Goal: Find specific page/section: Find specific page/section

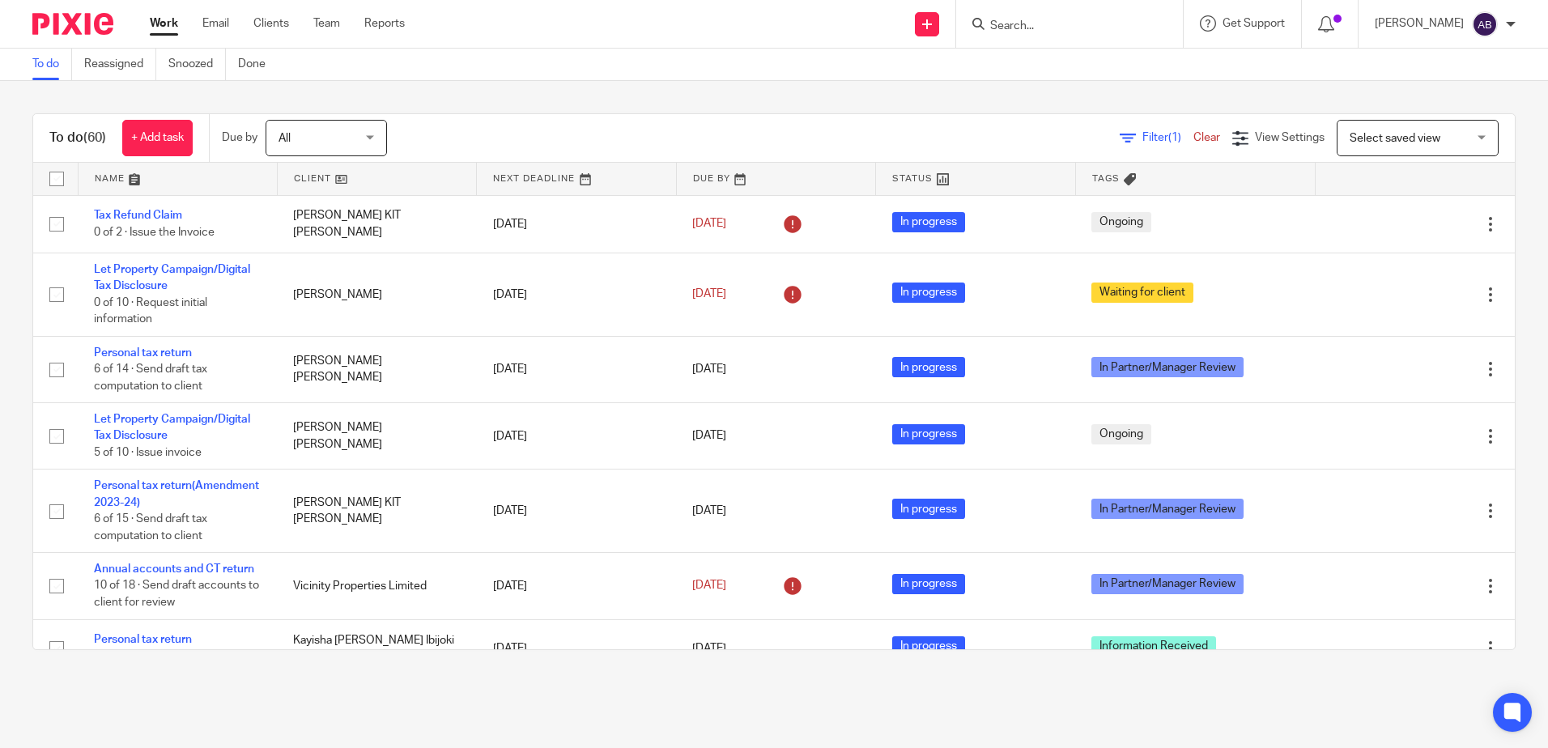
click at [1085, 29] on input "Search" at bounding box center [1061, 26] width 146 height 15
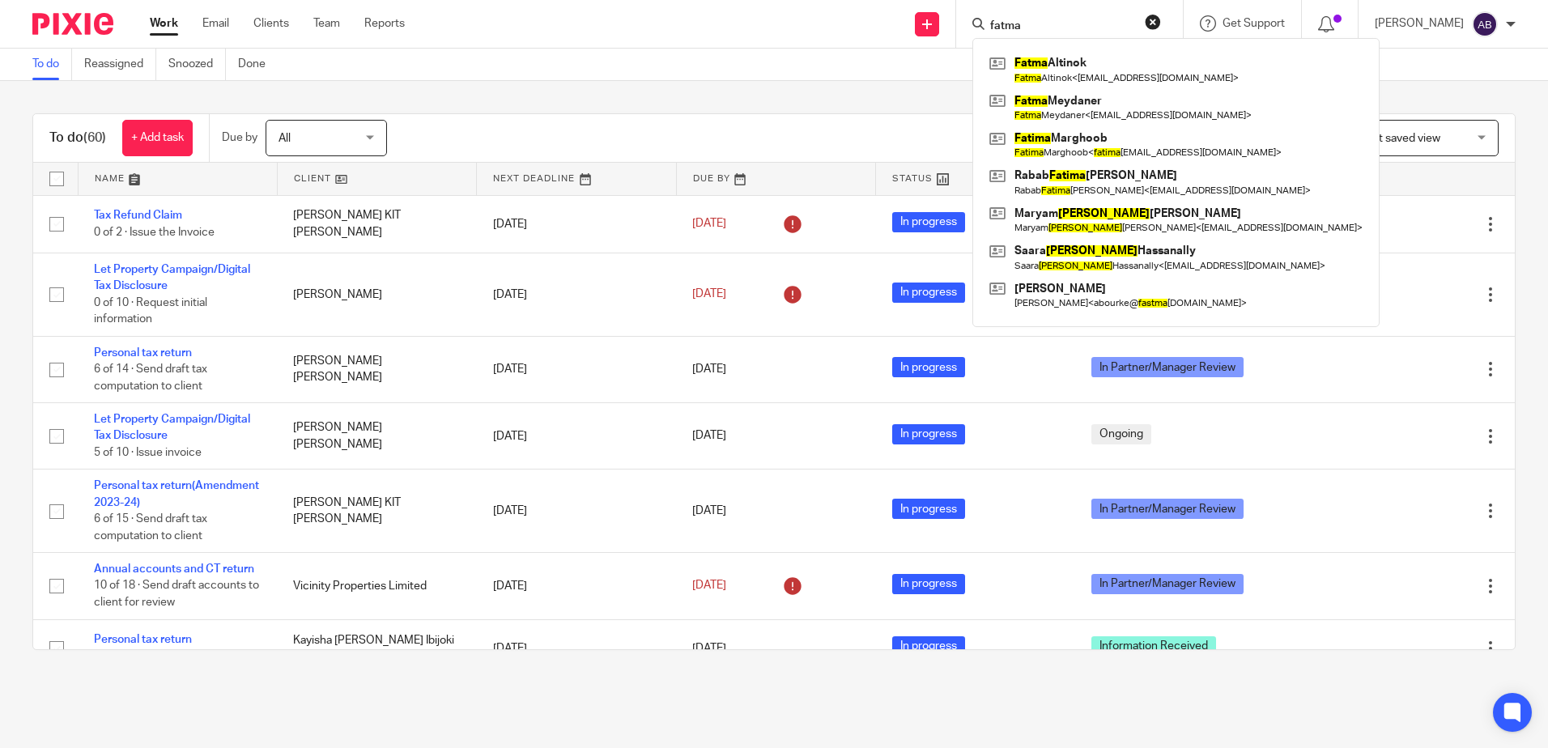
type input "fatma"
click button "submit" at bounding box center [0, 0] width 0 height 0
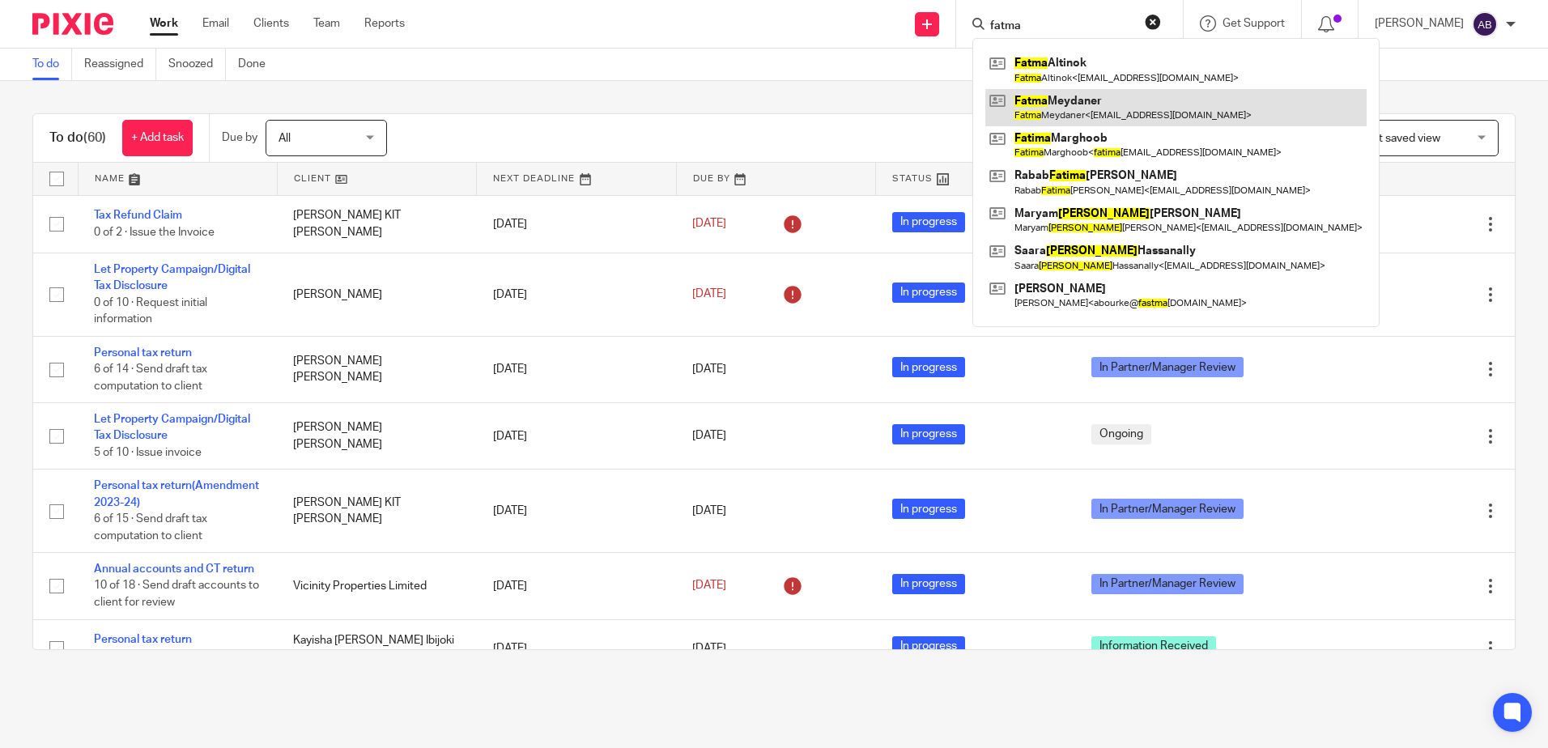
click at [1084, 101] on link at bounding box center [1175, 107] width 381 height 37
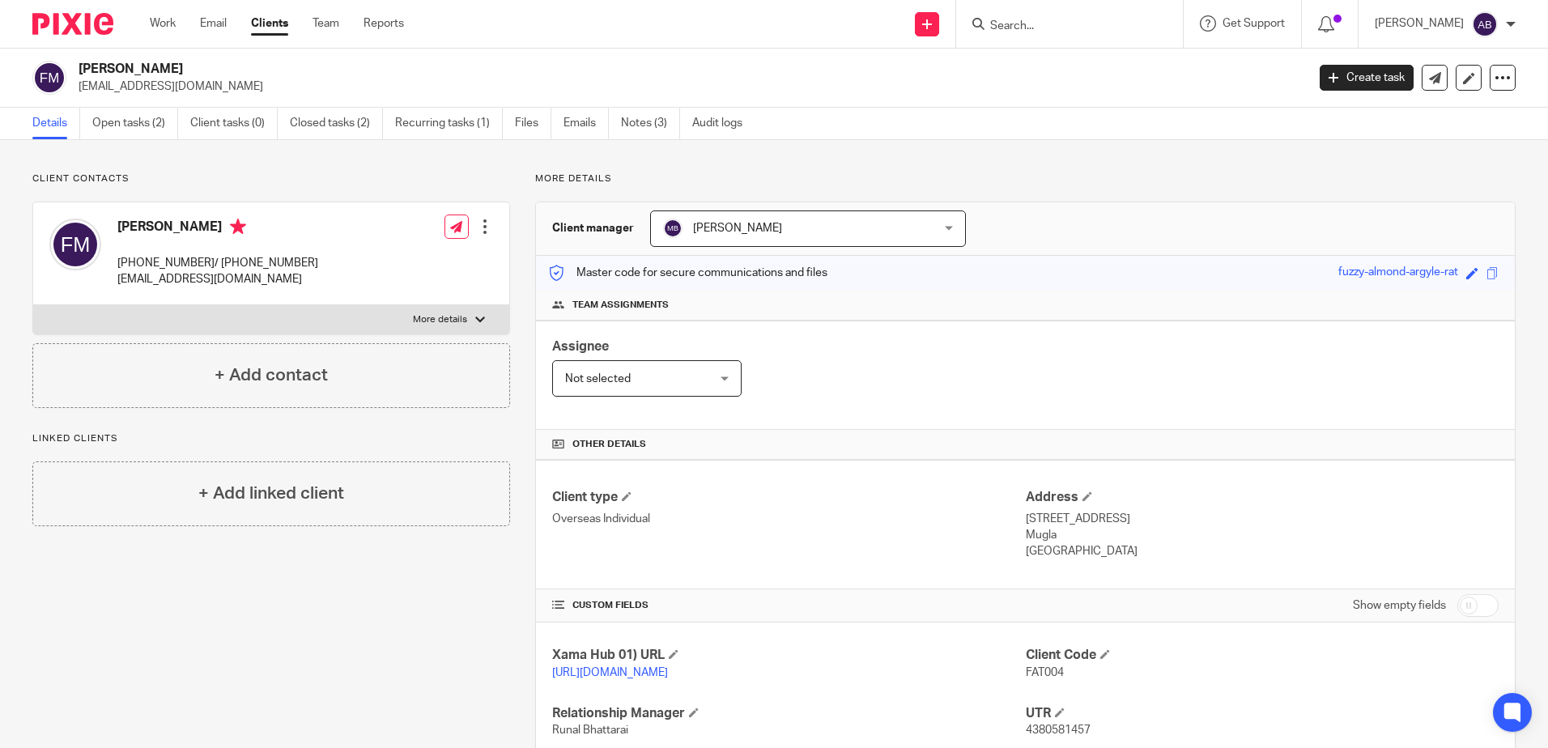
click at [784, 228] on span "Manish Bhandari" at bounding box center [783, 228] width 241 height 34
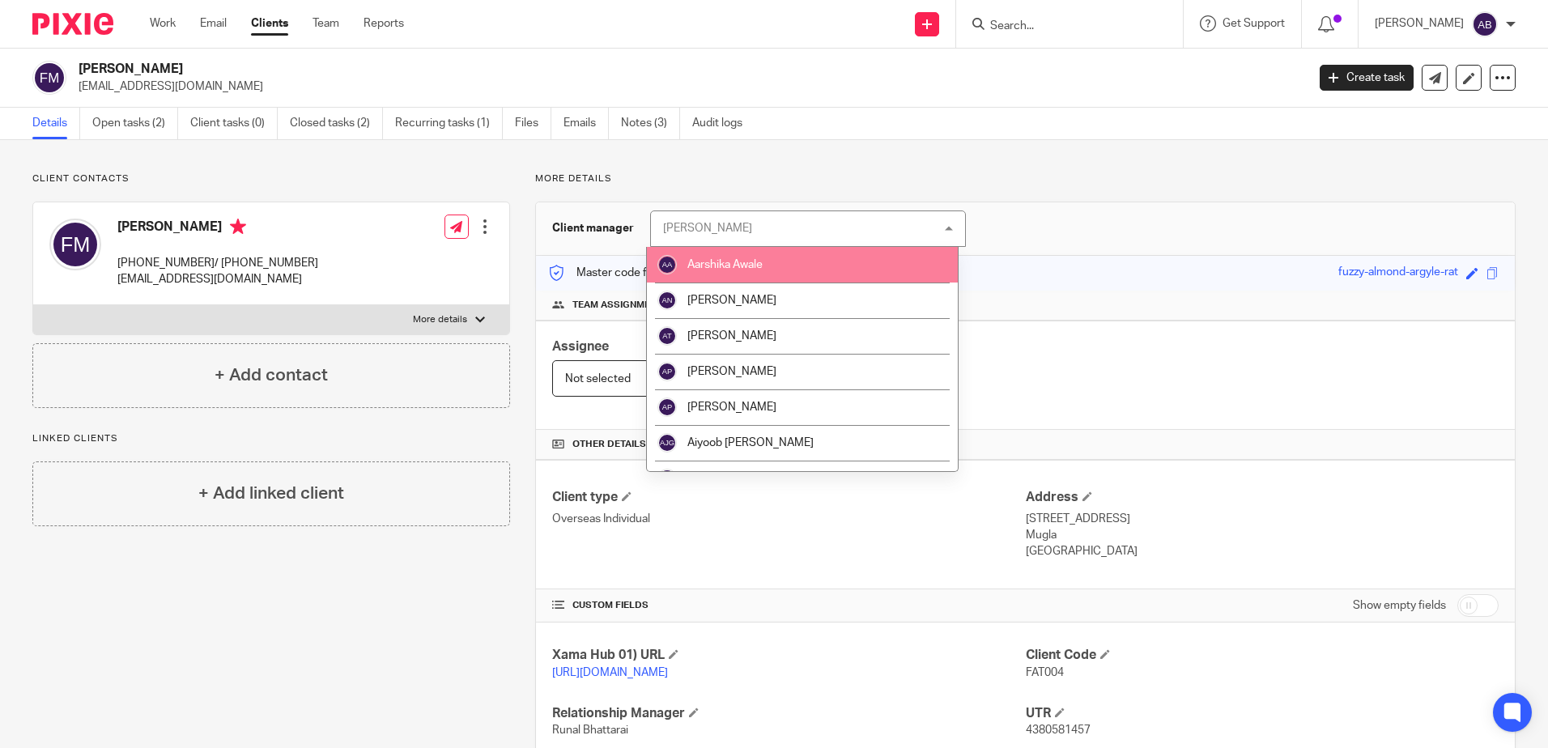
click at [1109, 245] on div "Client manager Manish Bhandari Manish Bhandari Aarshika Awale Aayush Niraula Aa…" at bounding box center [1025, 228] width 979 height 53
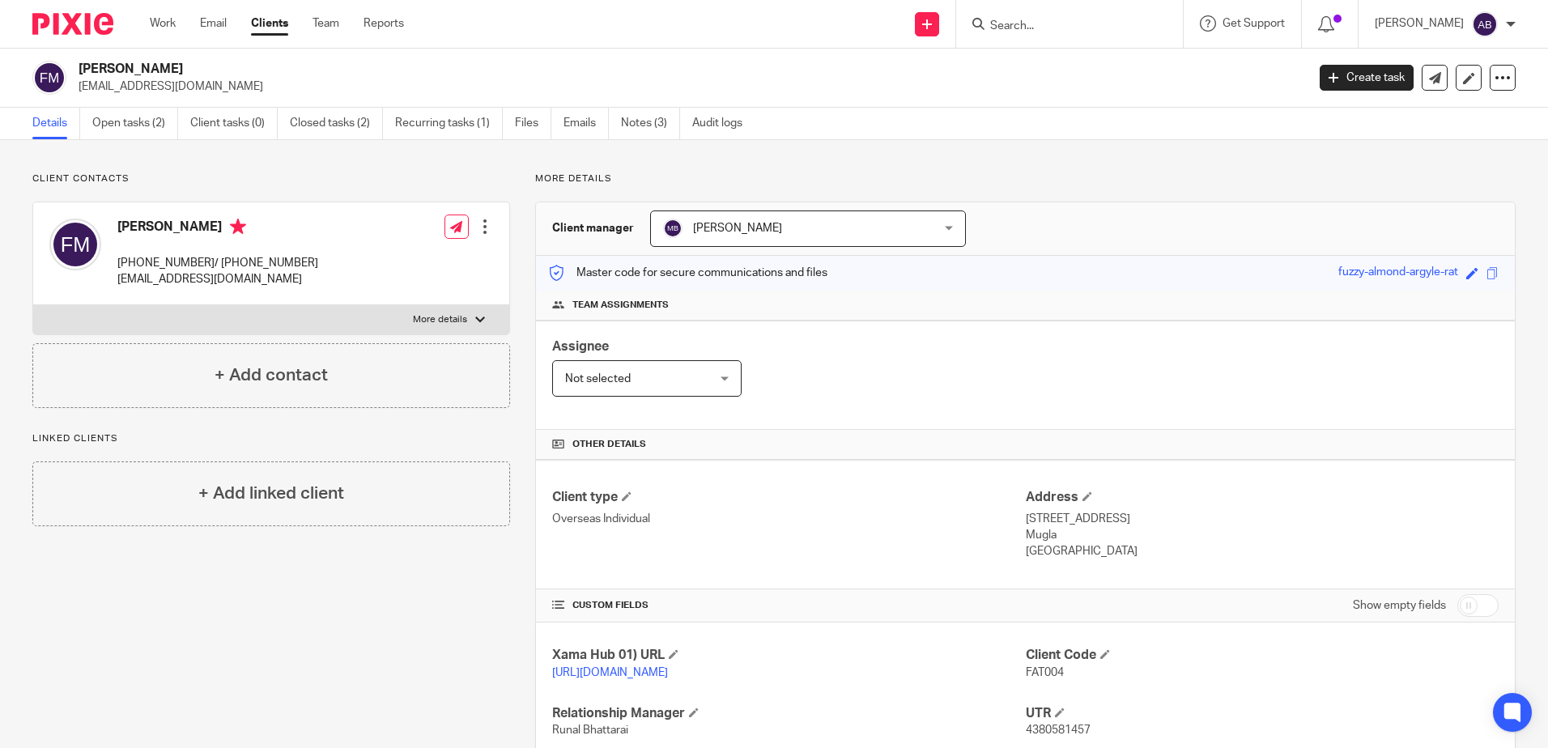
click at [949, 232] on div "Manish Bhandari Manish Bhandari" at bounding box center [808, 228] width 316 height 36
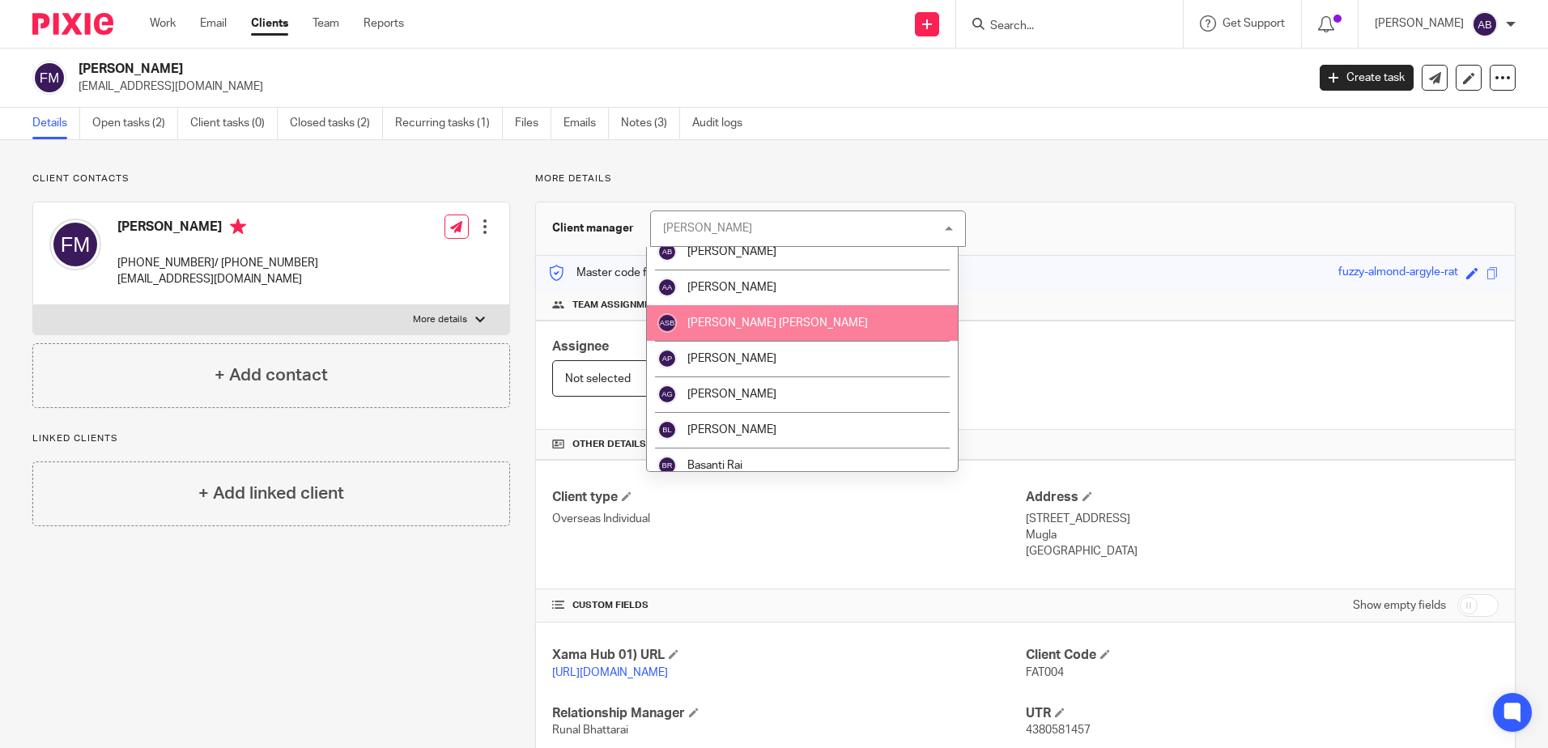
scroll to position [324, 0]
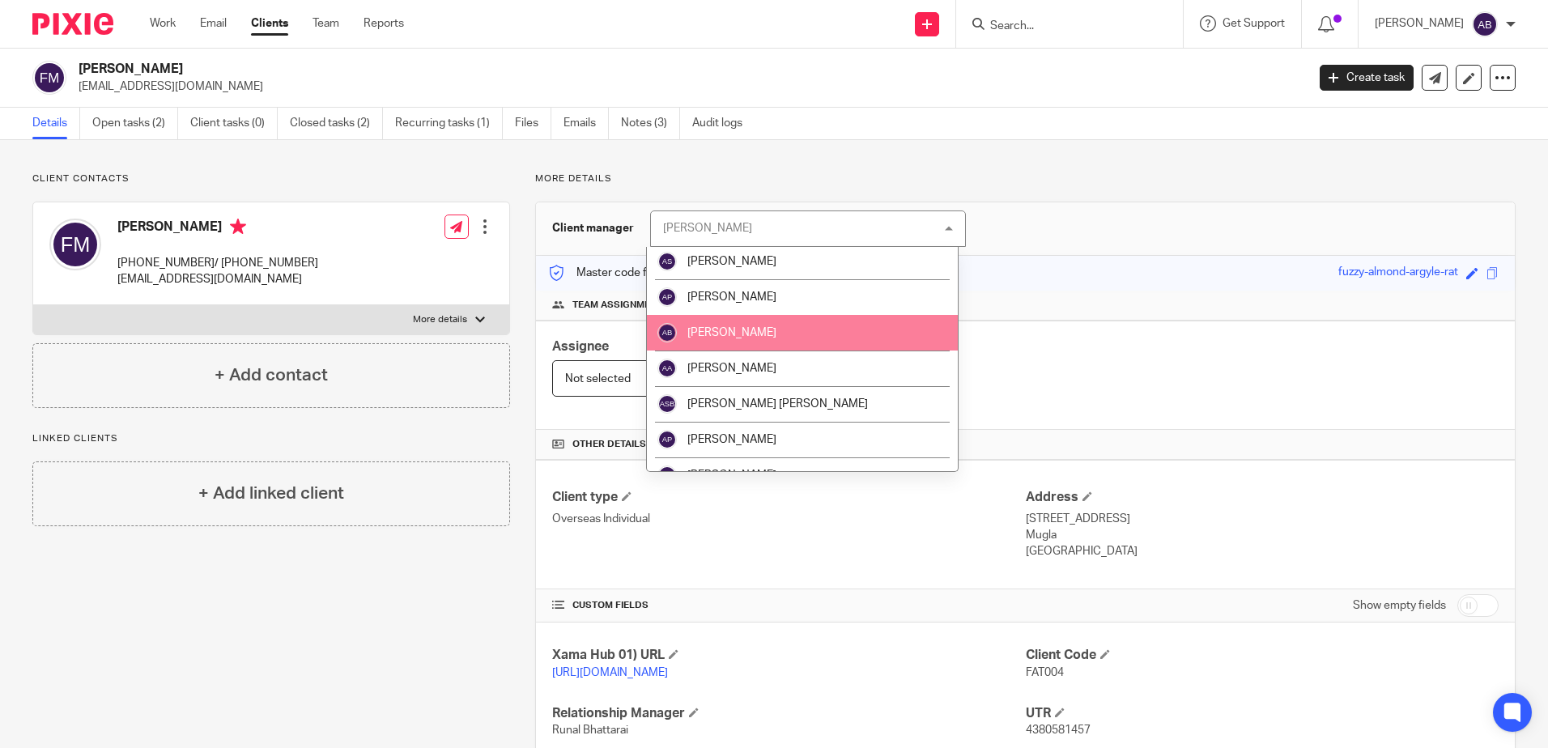
drag, startPoint x: 754, startPoint y: 326, endPoint x: 842, endPoint y: 319, distance: 88.5
click at [758, 326] on li "[PERSON_NAME]" at bounding box center [802, 333] width 311 height 36
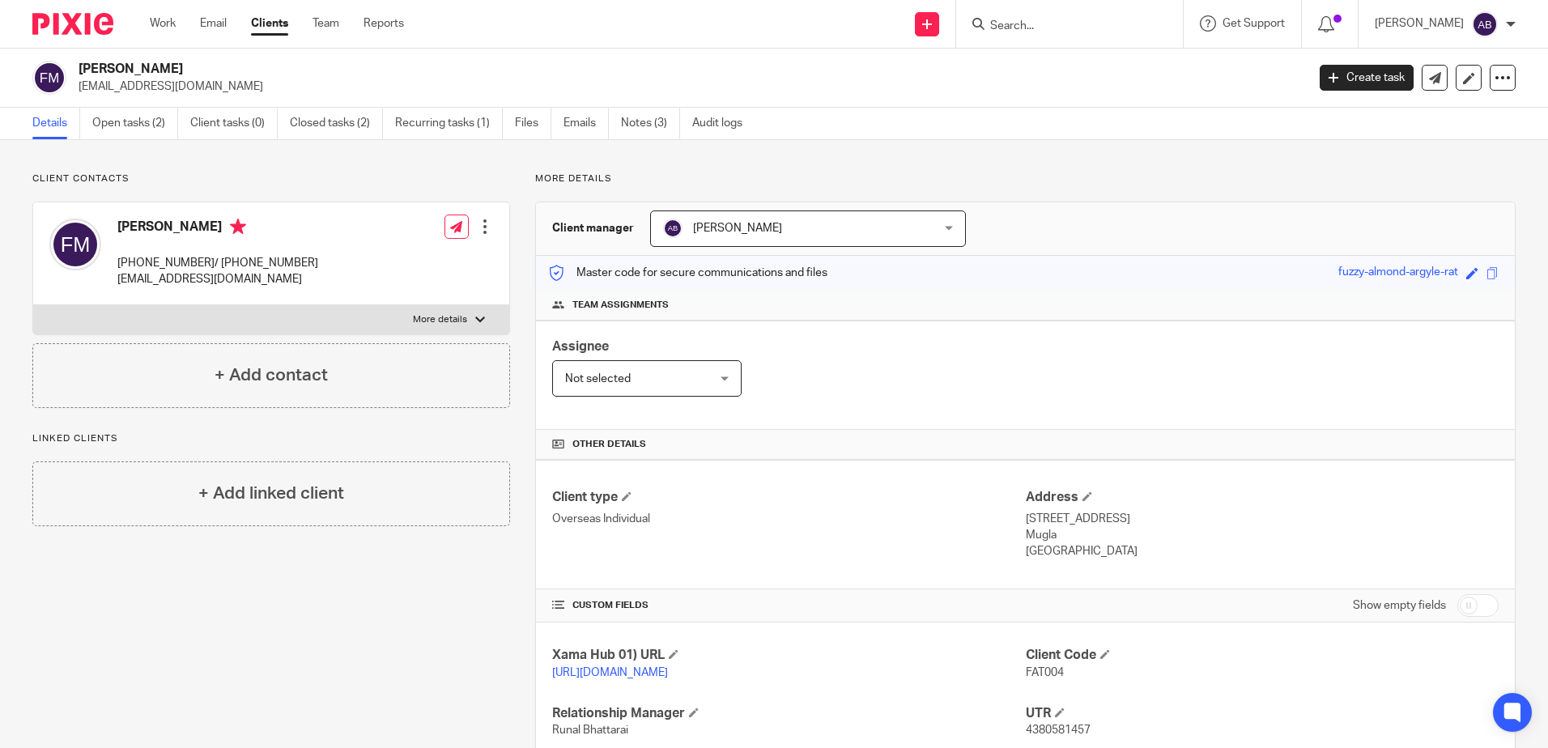
click at [1117, 277] on div "Master code for secure communications and files fuzzy-almond-argyle-rat Save fu…" at bounding box center [1025, 273] width 979 height 35
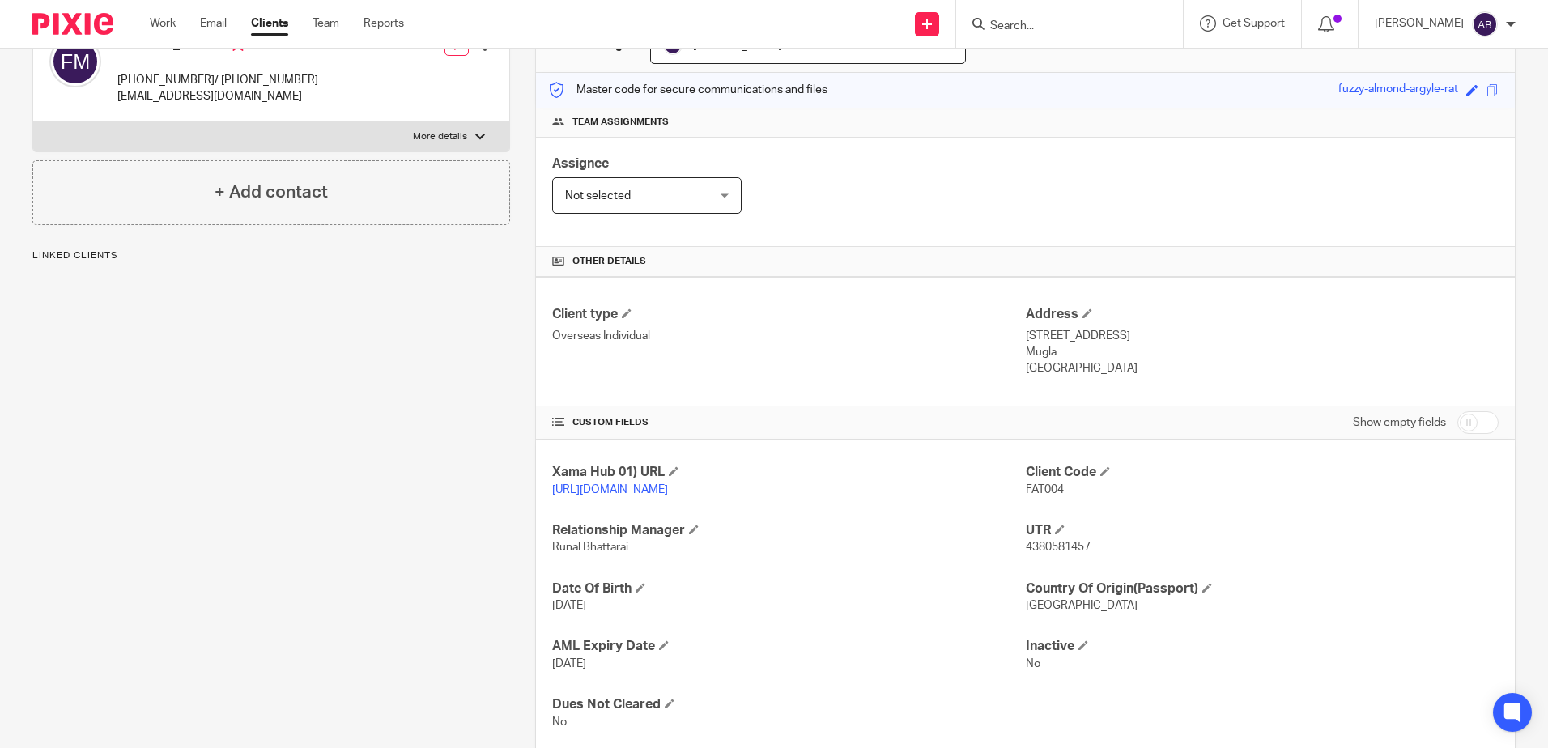
scroll to position [239, 0]
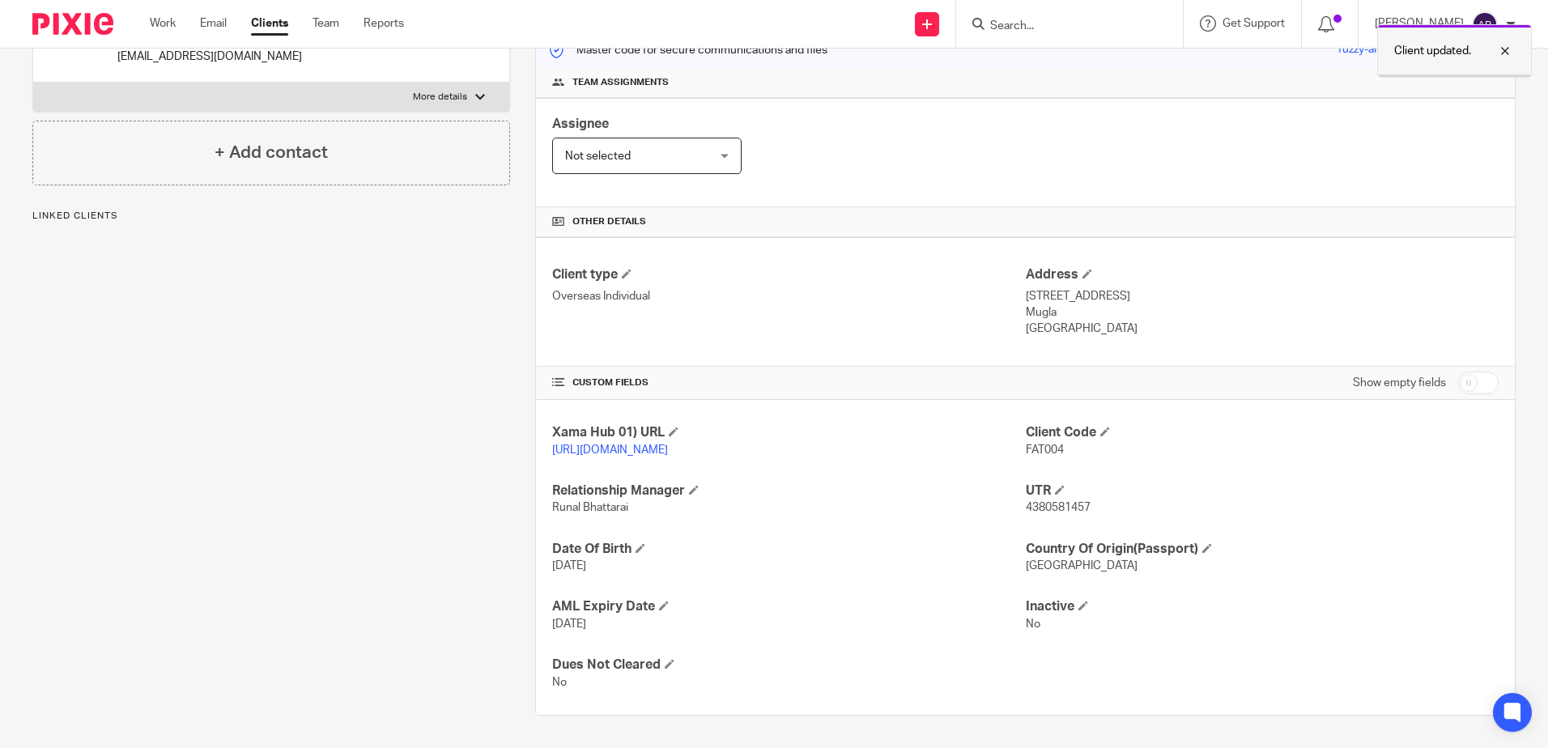
click at [1504, 56] on div at bounding box center [1493, 50] width 44 height 19
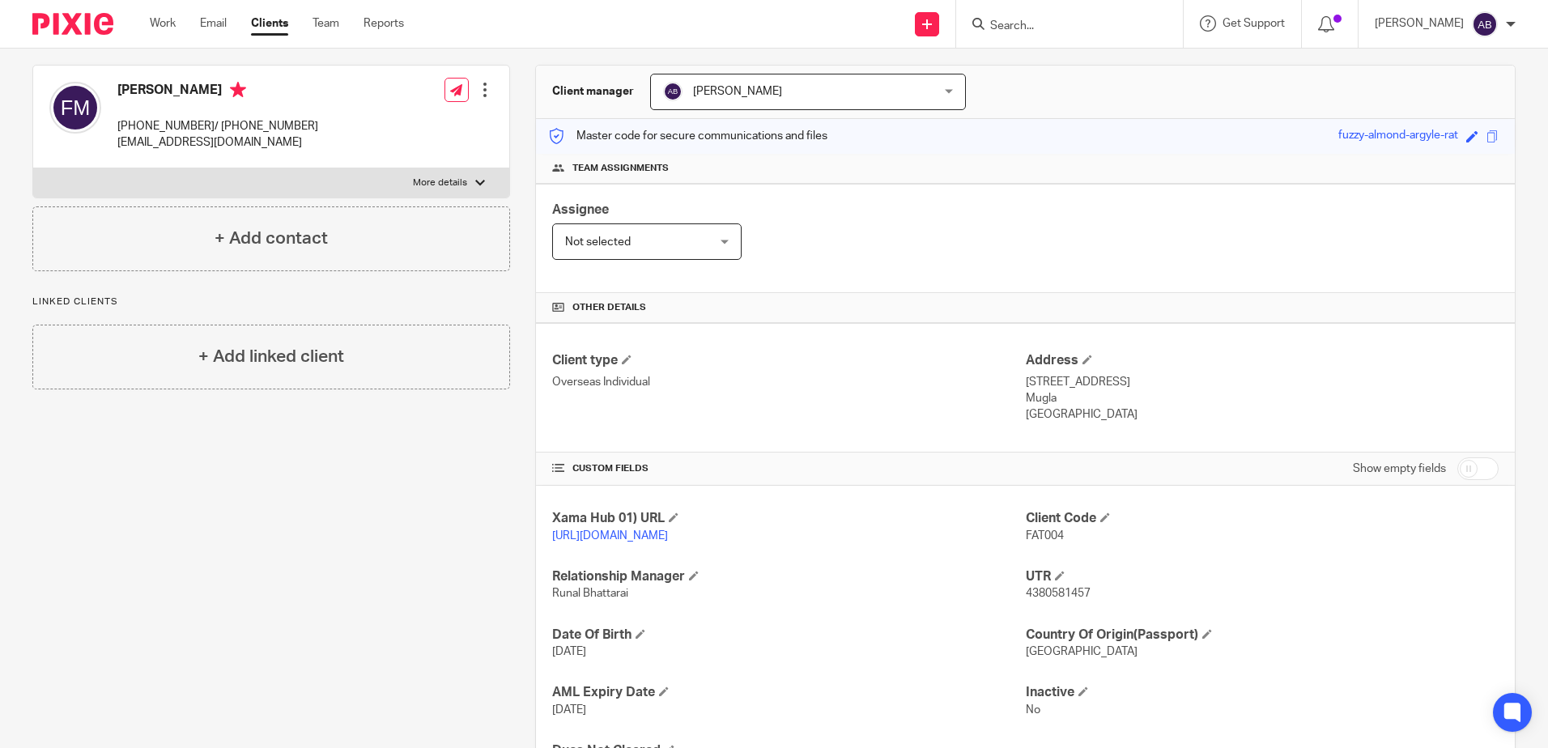
scroll to position [0, 0]
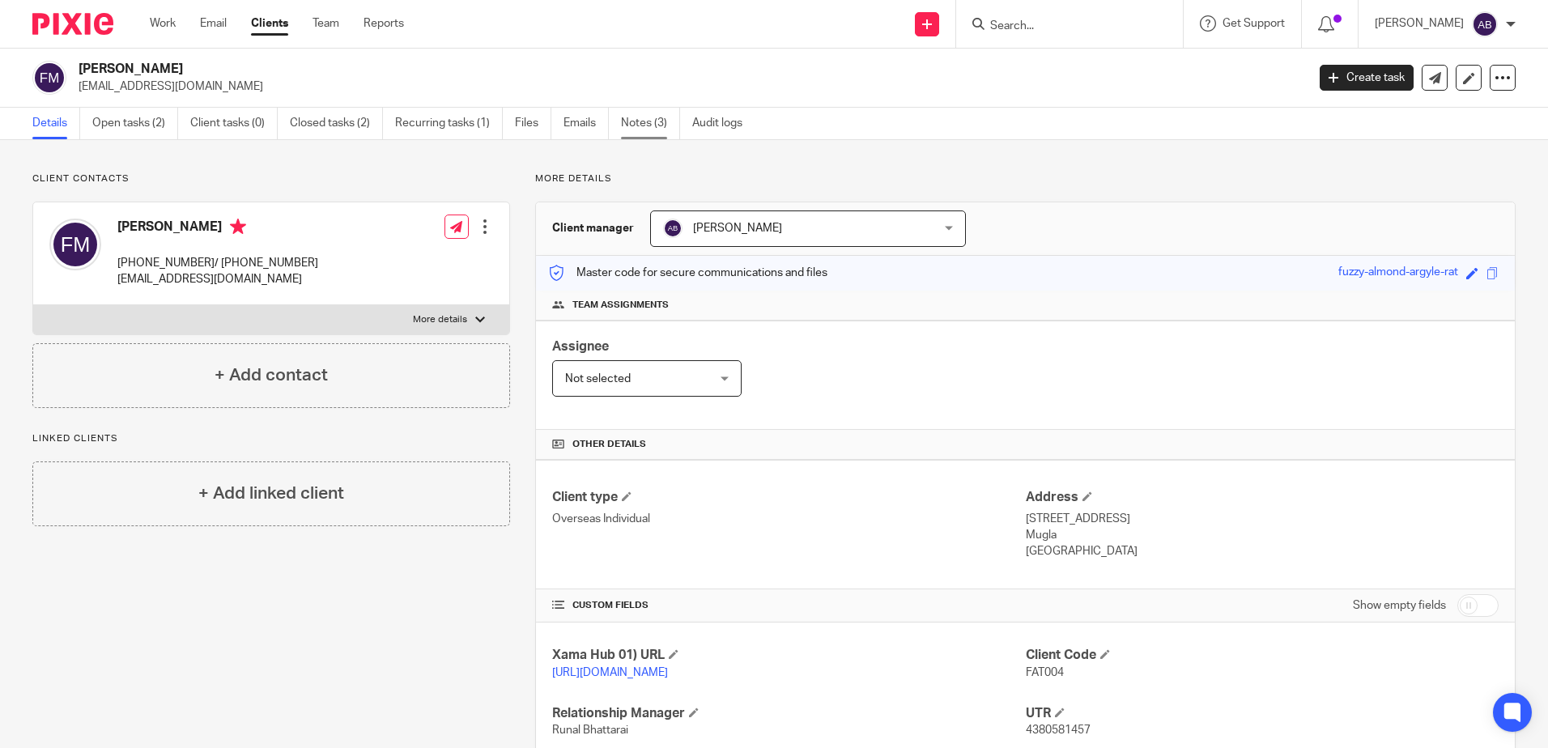
click at [645, 116] on link "Notes (3)" at bounding box center [650, 124] width 59 height 32
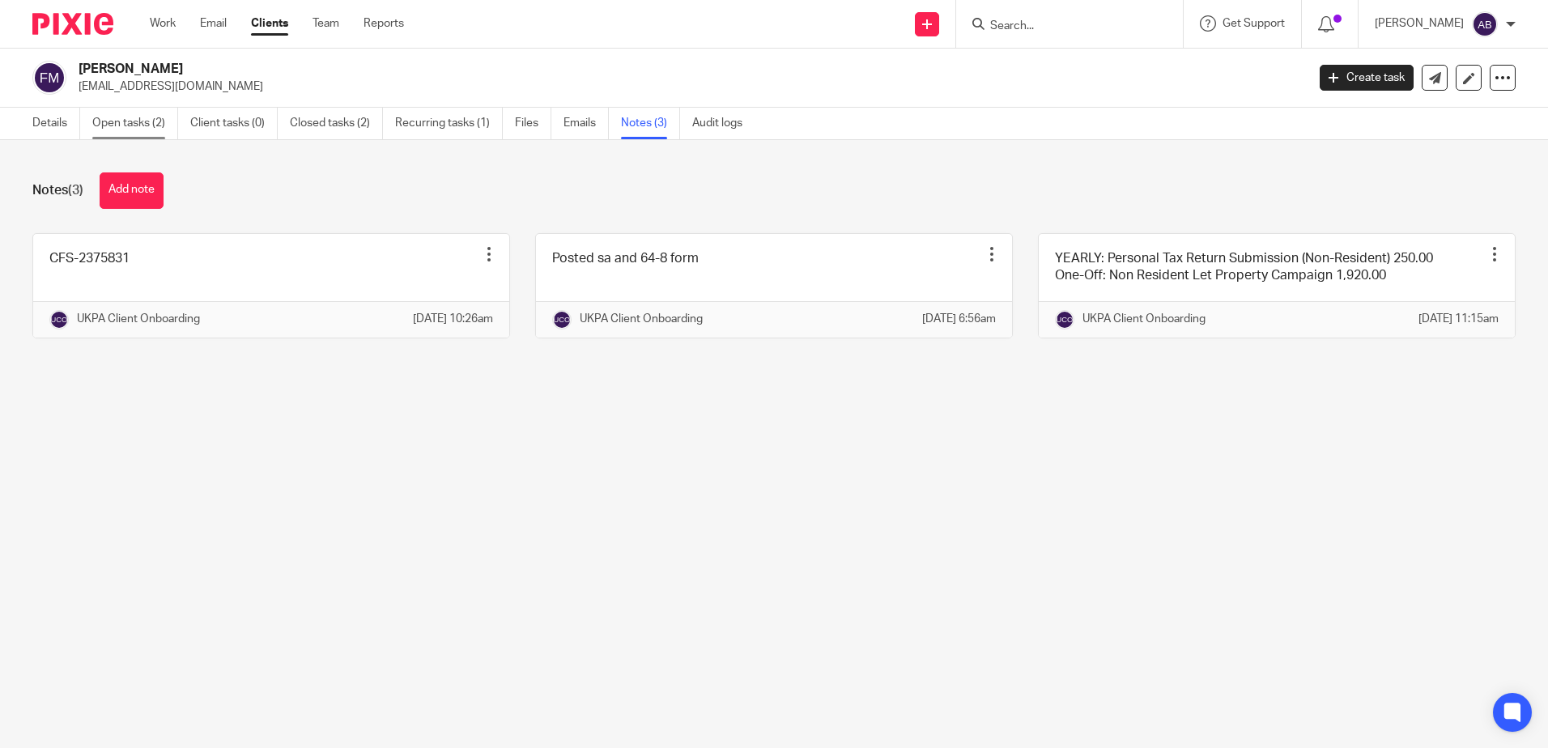
click at [153, 116] on link "Open tasks (2)" at bounding box center [135, 124] width 86 height 32
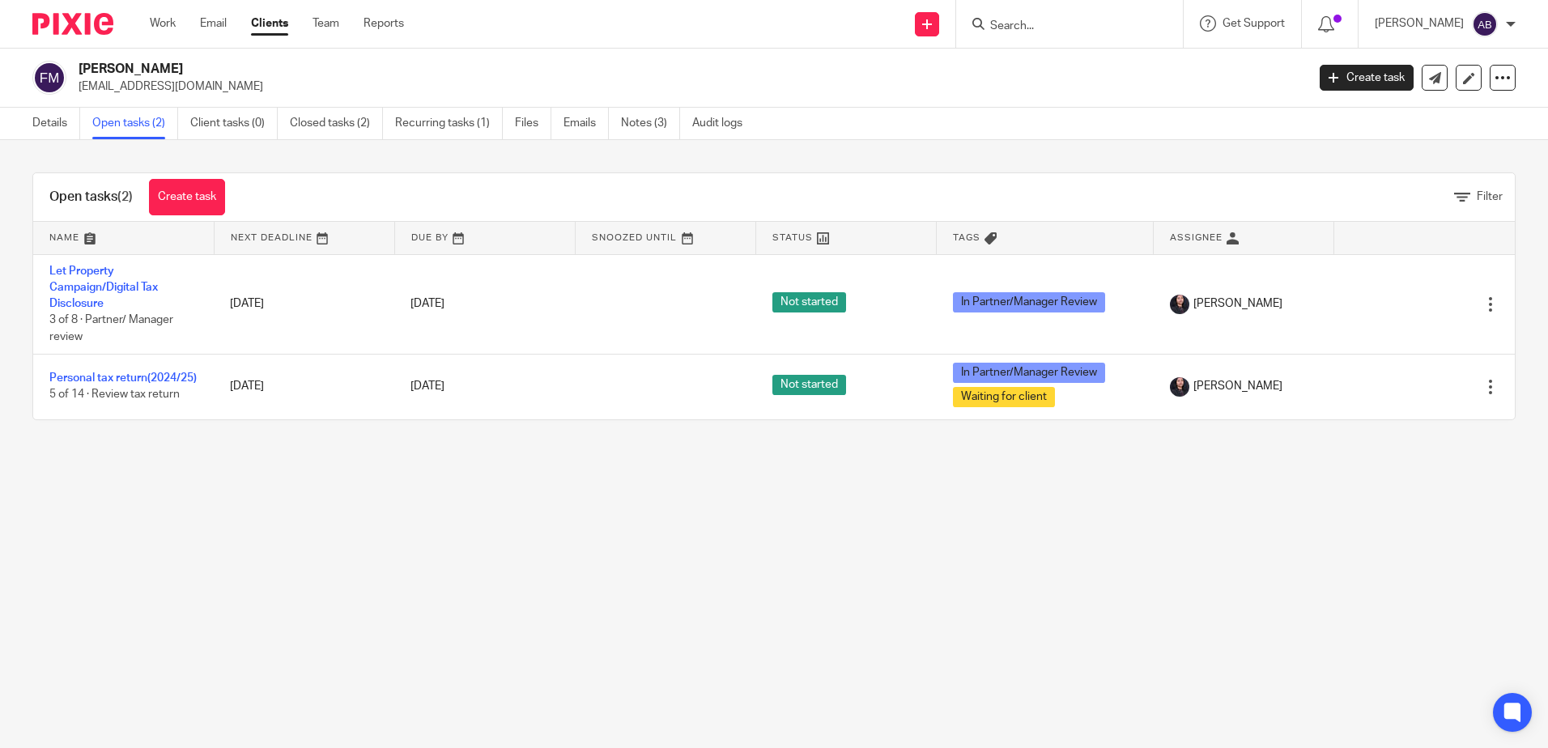
click at [134, 74] on h2 "[PERSON_NAME]" at bounding box center [565, 69] width 973 height 17
